Goal: Communication & Community: Answer question/provide support

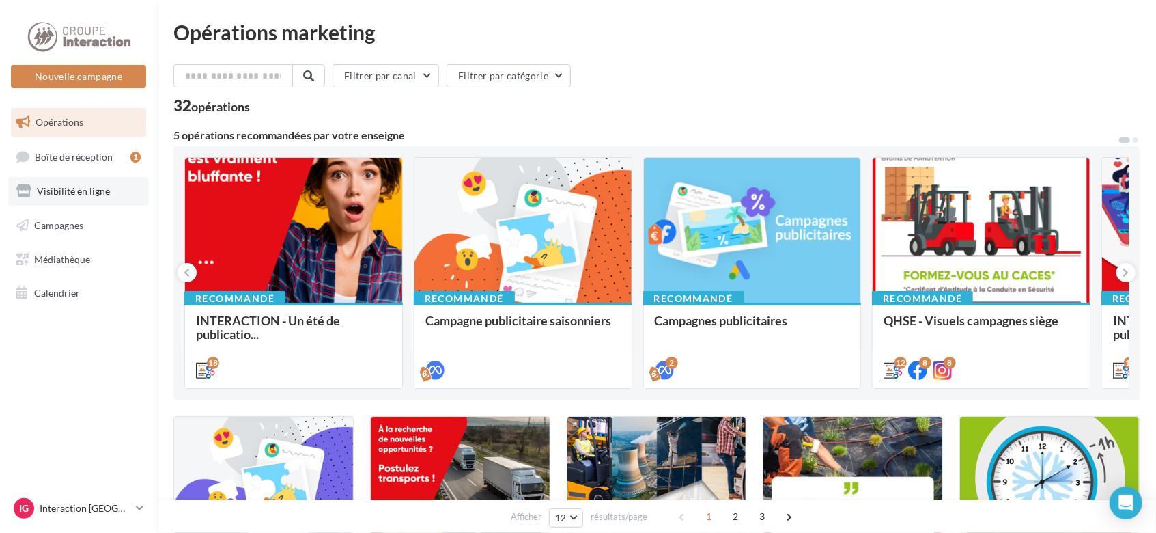
click at [68, 191] on span "Visibilité en ligne" at bounding box center [73, 191] width 73 height 12
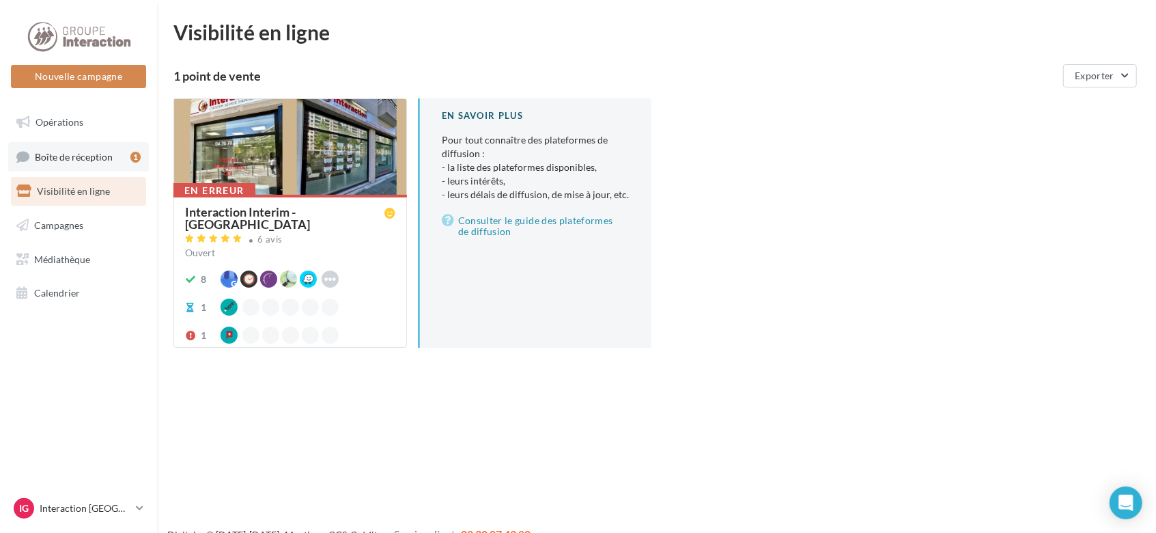
click at [95, 156] on span "Boîte de réception" at bounding box center [74, 156] width 78 height 12
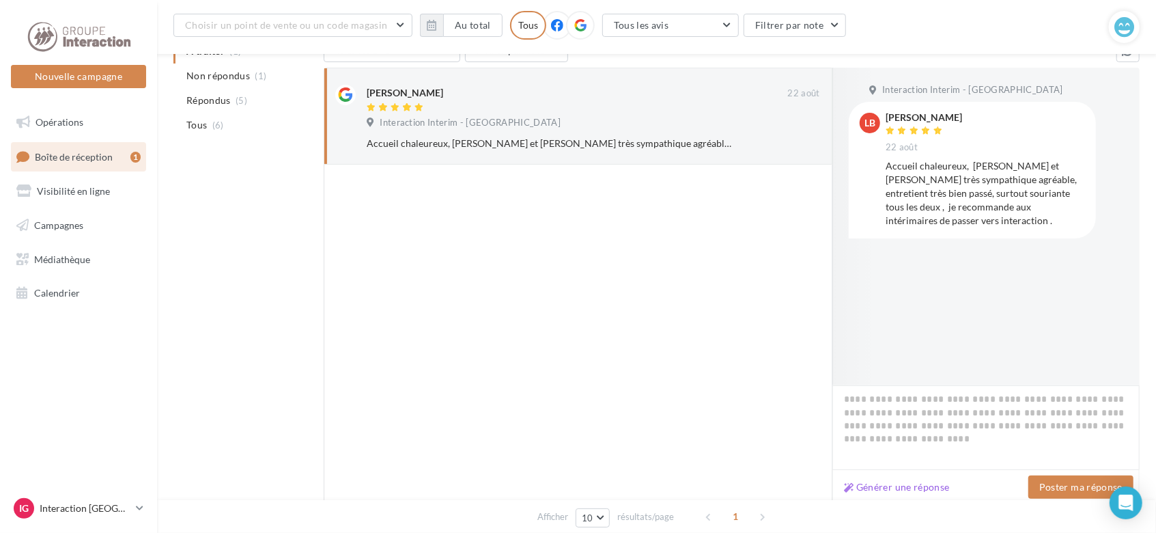
scroll to position [227, 0]
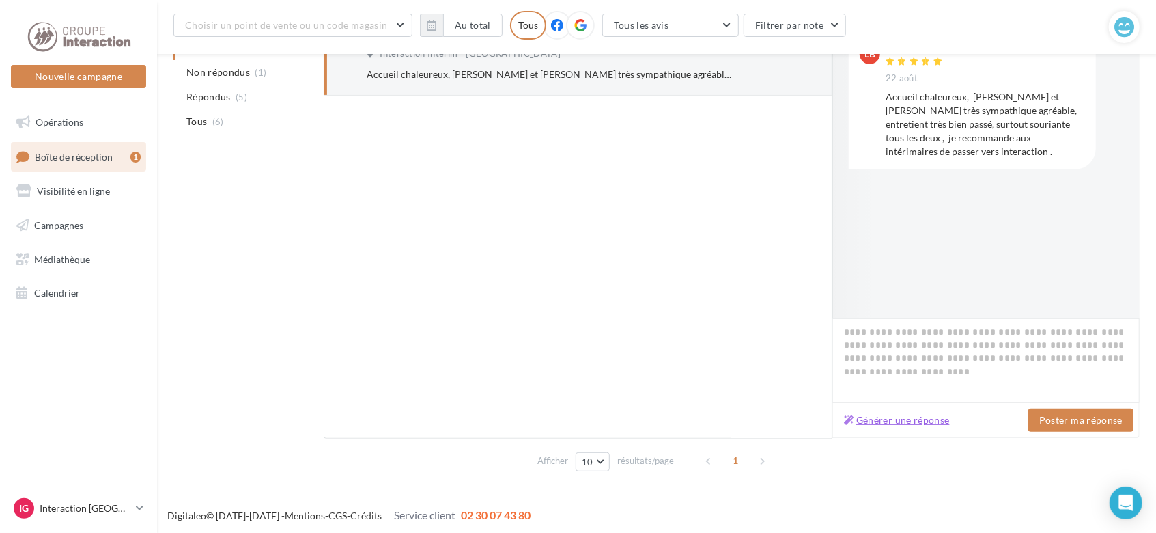
click at [924, 419] on button "Générer une réponse" at bounding box center [896, 420] width 117 height 16
type textarea "**********"
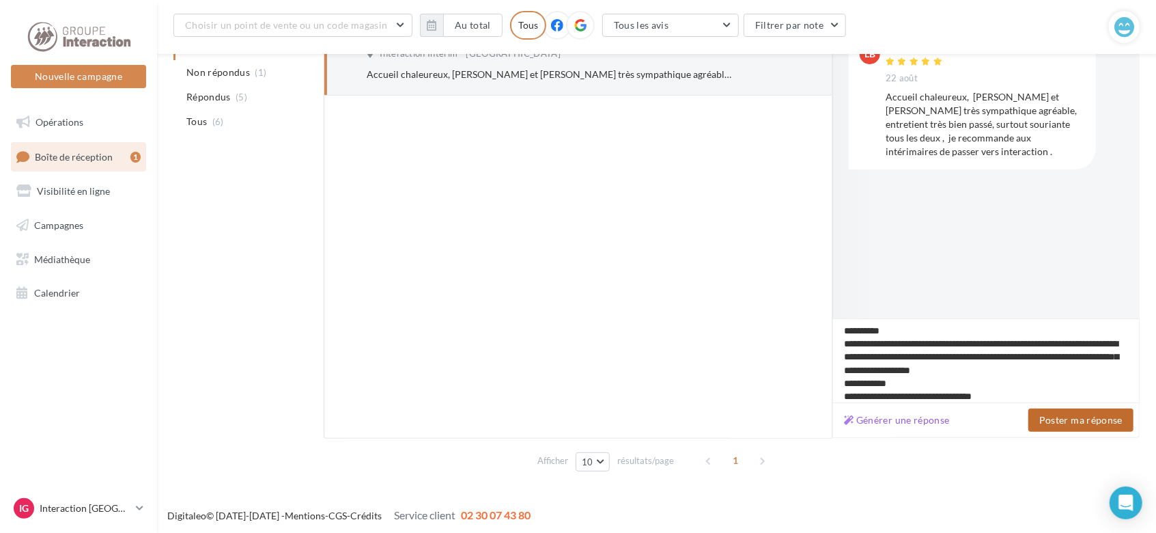
click at [1051, 417] on button "Poster ma réponse" at bounding box center [1080, 419] width 105 height 23
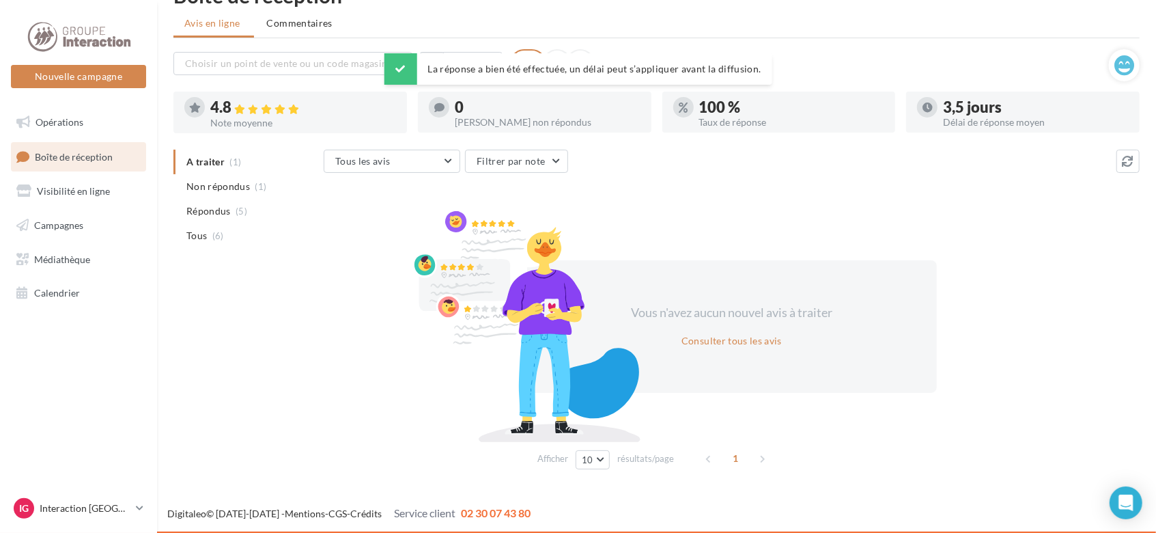
scroll to position [0, 0]
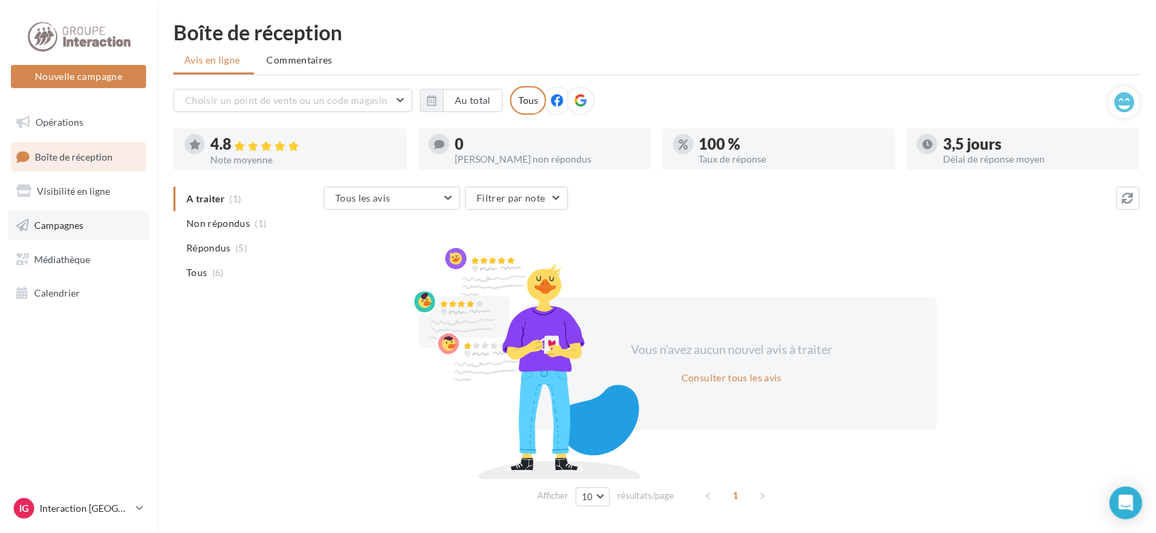
click at [67, 221] on span "Campagnes" at bounding box center [58, 225] width 49 height 12
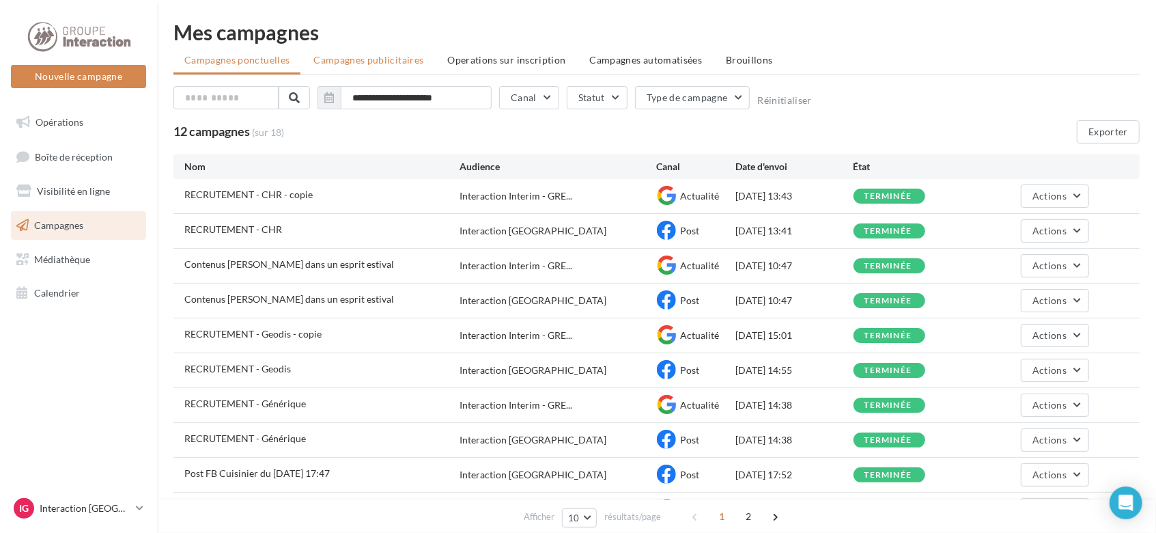
click at [363, 54] on span "Campagnes publicitaires" at bounding box center [368, 60] width 110 height 12
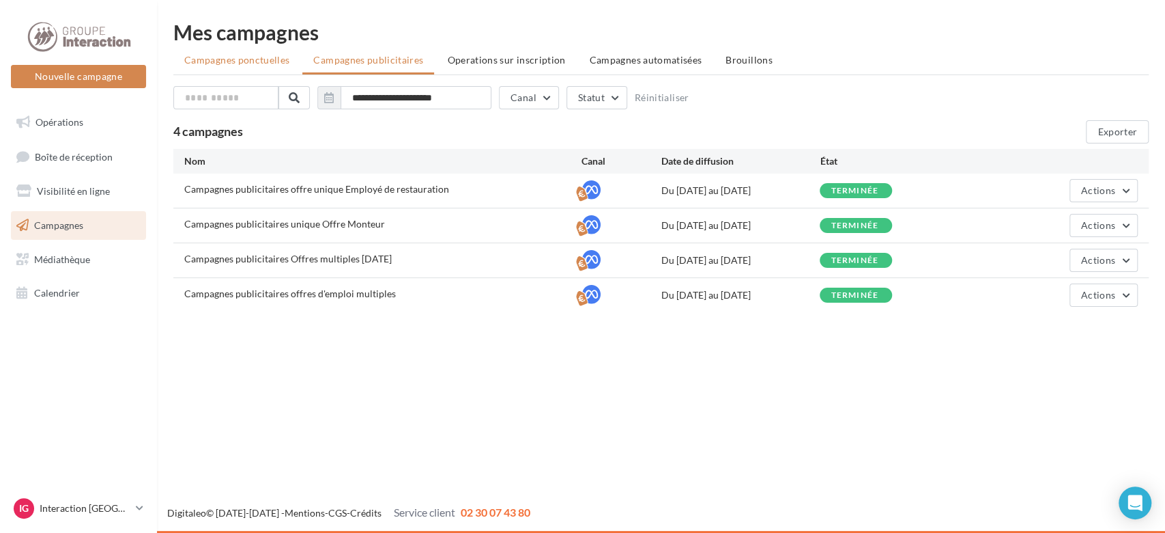
click at [248, 60] on span "Campagnes ponctuelles" at bounding box center [236, 60] width 105 height 12
